Goal: Transaction & Acquisition: Purchase product/service

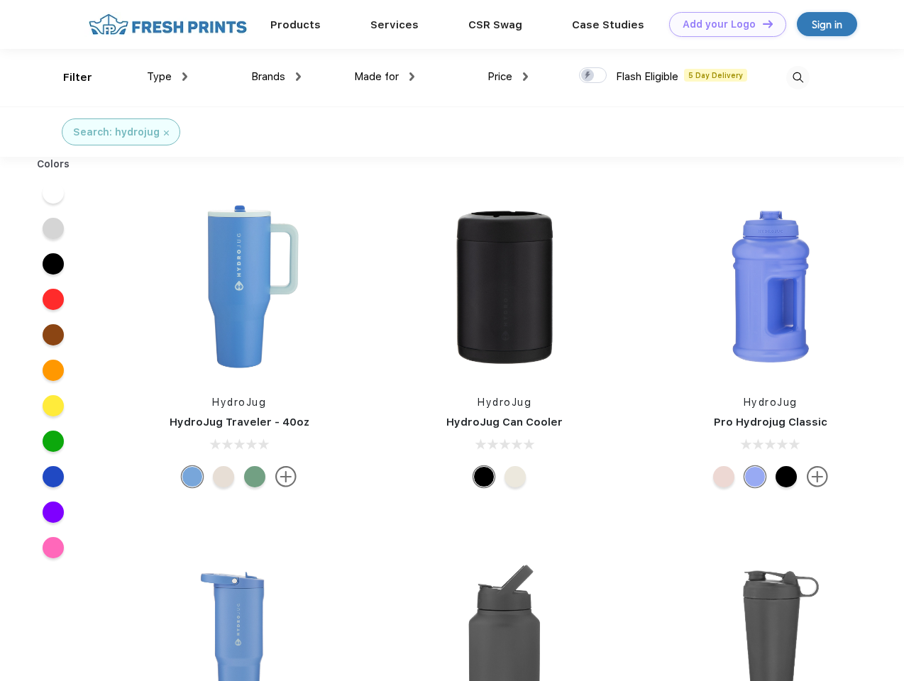
scroll to position [1, 0]
click at [722, 24] on link "Add your Logo Design Tool" at bounding box center [727, 24] width 117 height 25
click at [0, 0] on div "Design Tool" at bounding box center [0, 0] width 0 height 0
click at [761, 23] on link "Add your Logo Design Tool" at bounding box center [727, 24] width 117 height 25
click at [68, 77] on div "Filter" at bounding box center [77, 78] width 29 height 16
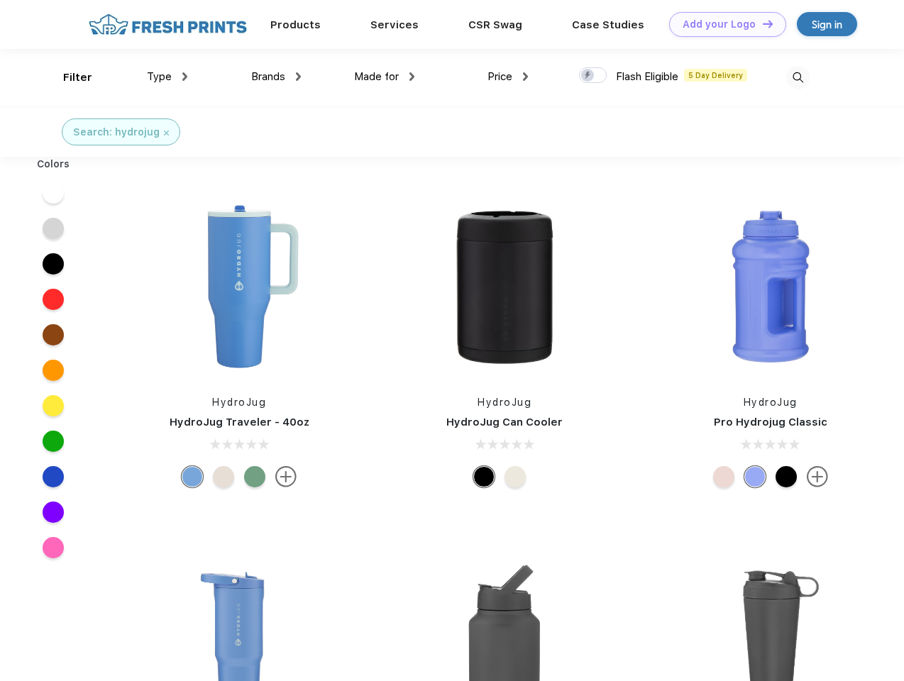
click at [167, 77] on span "Type" at bounding box center [159, 76] width 25 height 13
click at [276, 77] on span "Brands" at bounding box center [268, 76] width 34 height 13
click at [384, 77] on span "Made for" at bounding box center [376, 76] width 45 height 13
click at [508, 77] on span "Price" at bounding box center [499, 76] width 25 height 13
click at [593, 76] on div at bounding box center [593, 75] width 28 height 16
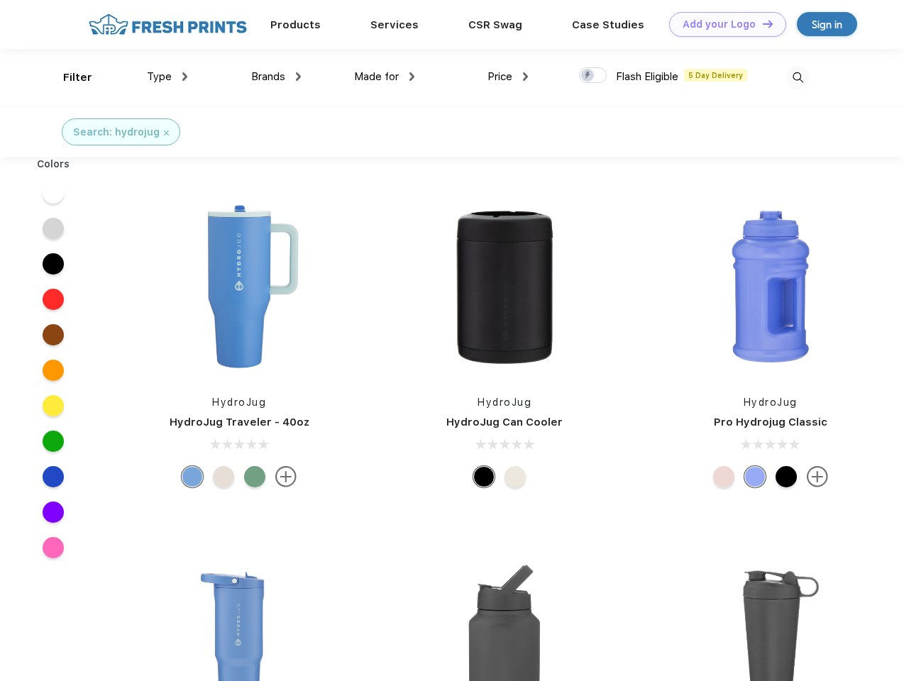
click at [588, 76] on input "checkbox" at bounding box center [583, 71] width 9 height 9
click at [797, 77] on img at bounding box center [797, 77] width 23 height 23
